Goal: Transaction & Acquisition: Subscribe to service/newsletter

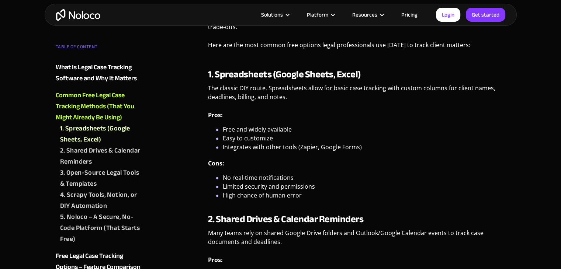
scroll to position [959, 0]
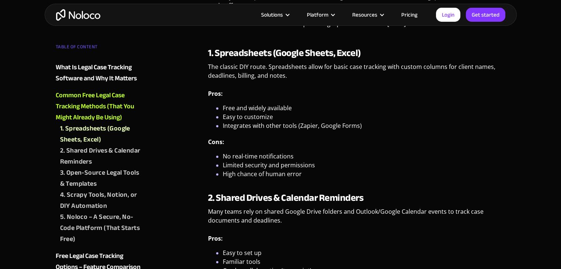
click at [125, 176] on div "3. Open-Source Legal Tools & Templates" at bounding box center [102, 178] width 85 height 22
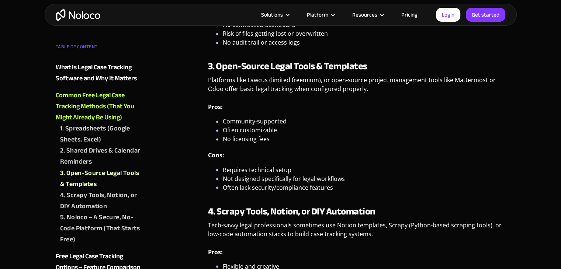
scroll to position [1223, 0]
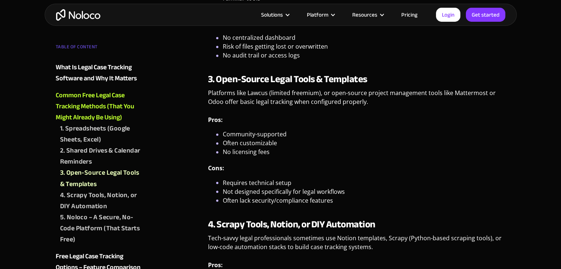
click at [213, 102] on p "Platforms like Lawcus (limited freemium), or open-source project management too…" at bounding box center [357, 100] width 298 height 23
click at [253, 92] on p "Platforms like Lawcus (limited freemium), or open-source project management too…" at bounding box center [357, 100] width 298 height 23
copy p "Lawcus"
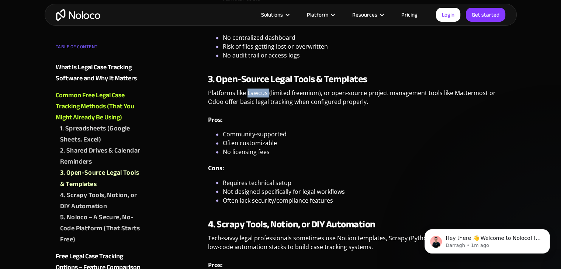
scroll to position [0, 0]
click at [459, 93] on p "Platforms like Lawcus (limited freemium), or open-source project management too…" at bounding box center [357, 100] width 298 height 23
drag, startPoint x: 451, startPoint y: 93, endPoint x: 483, endPoint y: 90, distance: 31.8
click at [483, 90] on p "Platforms like Lawcus (limited freemium), or open-source project management too…" at bounding box center [357, 100] width 298 height 23
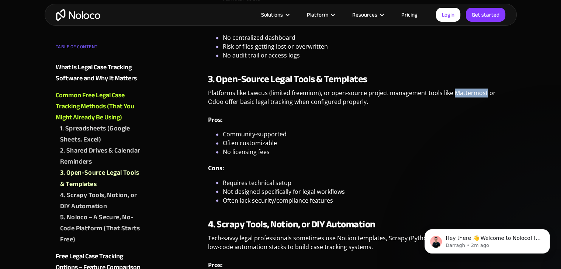
copy p "Mattermost"
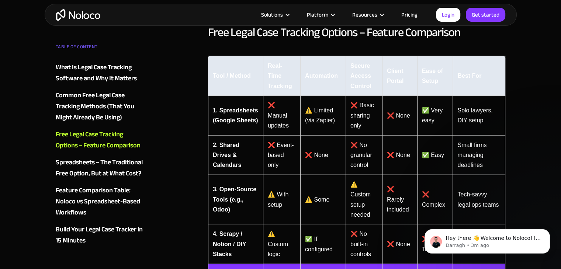
scroll to position [1739, 0]
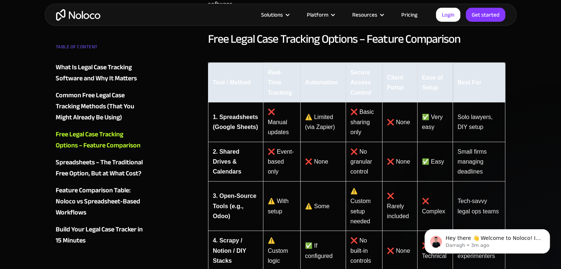
click at [408, 16] on link "Pricing" at bounding box center [409, 15] width 35 height 10
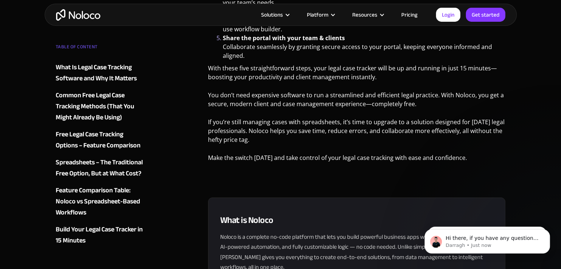
scroll to position [2898, 0]
